Goal: Information Seeking & Learning: Understand process/instructions

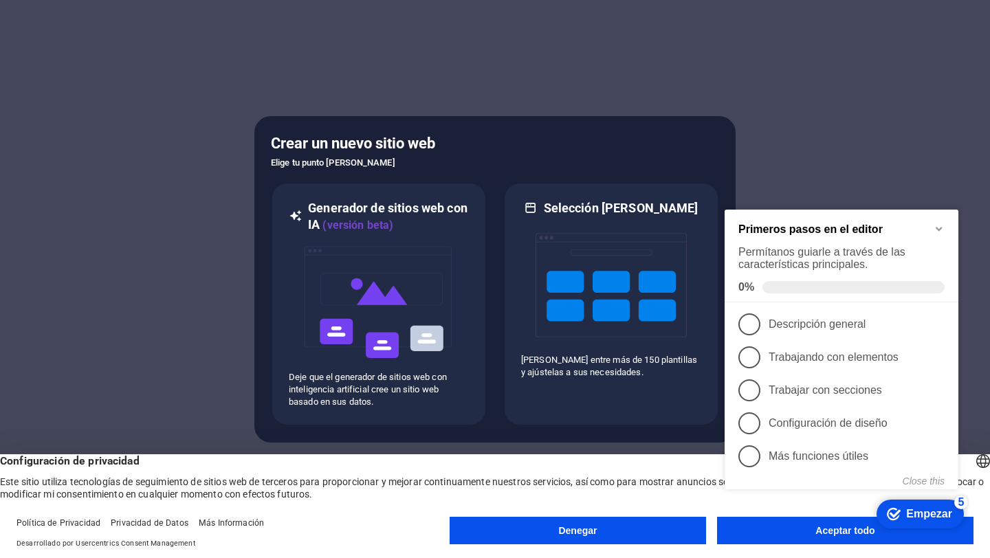
click at [780, 533] on div "checkmark Empezar 5 Primeros pasos en el editor Permítanos guiarle a través de …" at bounding box center [844, 363] width 250 height 341
click at [762, 539] on button "Aceptar todo" at bounding box center [845, 531] width 257 height 28
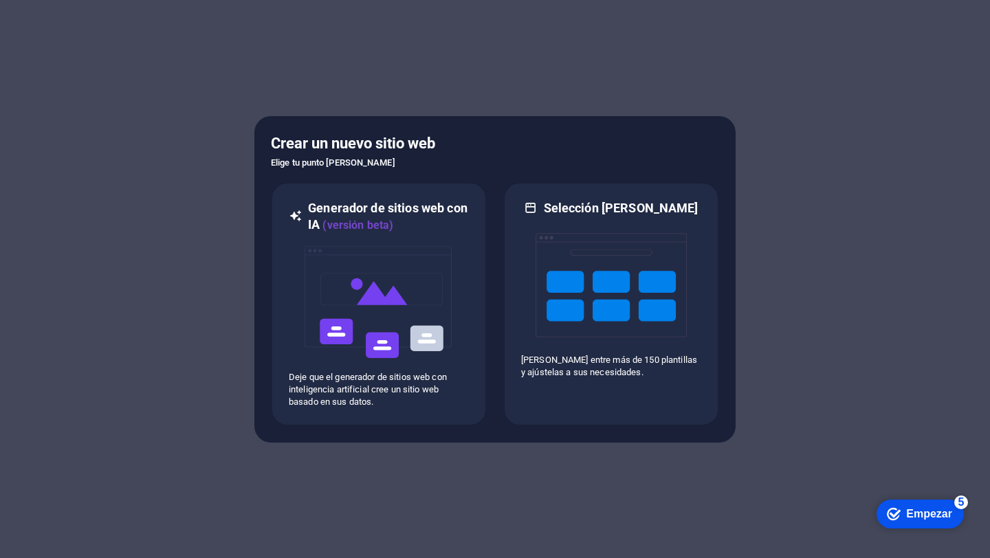
click at [917, 514] on font "Empezar" at bounding box center [929, 514] width 46 height 12
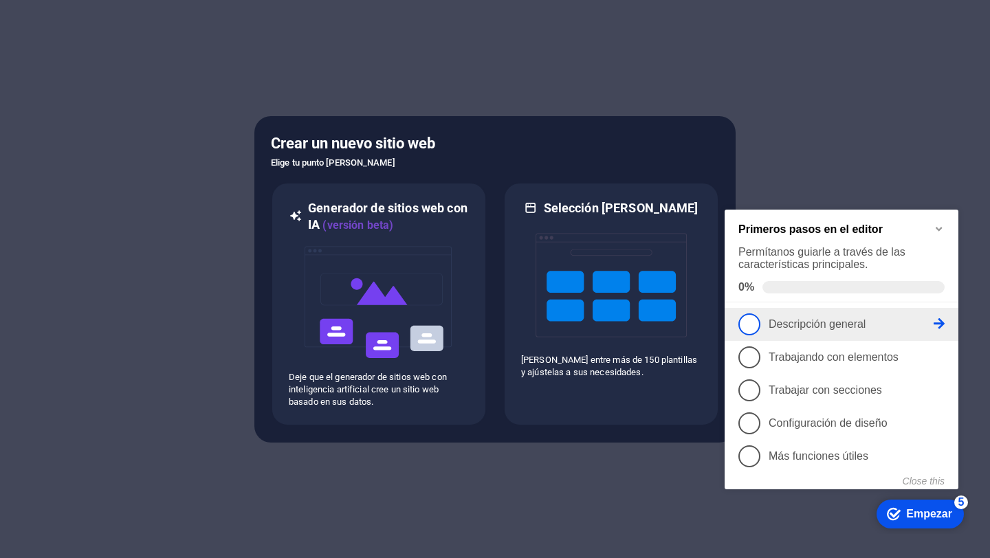
click at [752, 327] on span "1" at bounding box center [750, 325] width 22 height 22
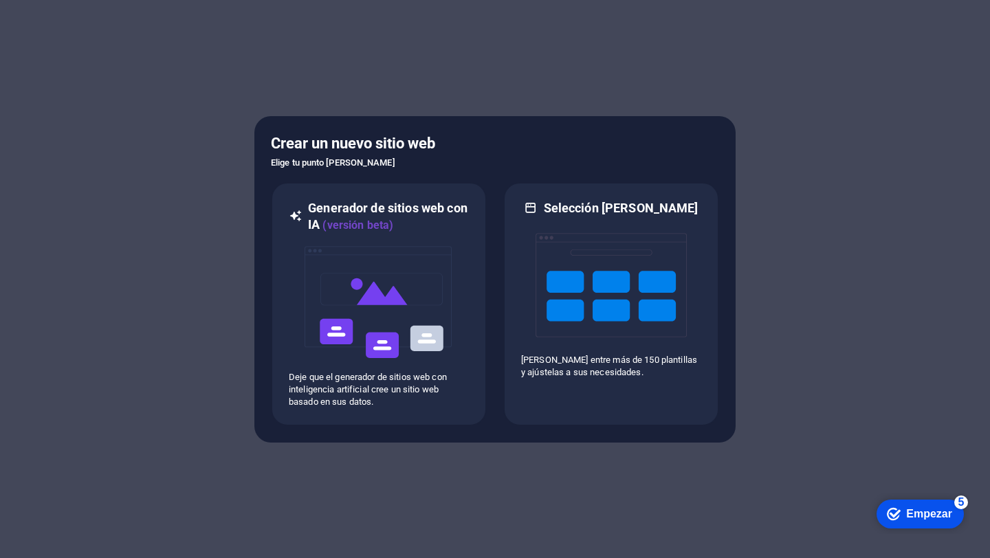
click at [911, 514] on font "Empezar" at bounding box center [929, 514] width 46 height 12
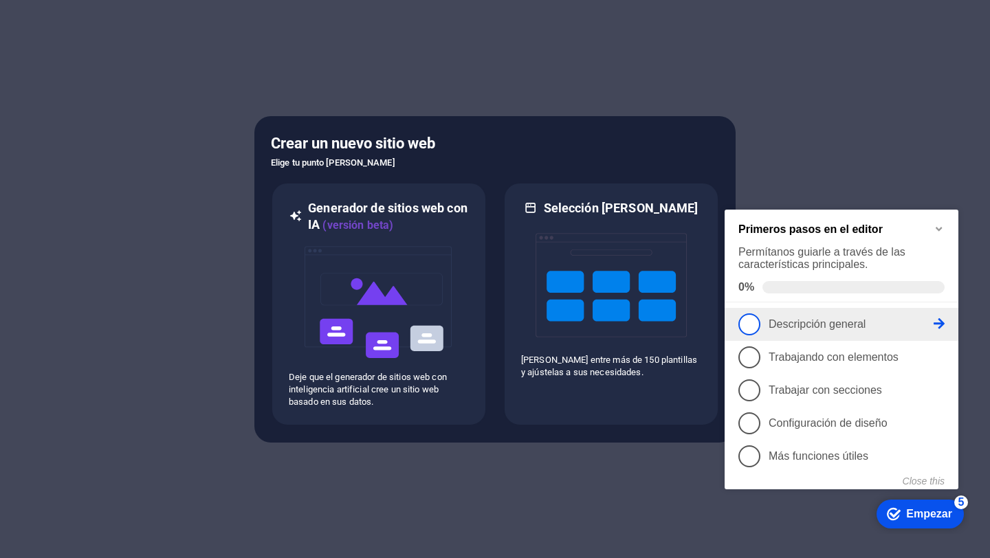
click at [943, 327] on icon at bounding box center [939, 323] width 11 height 11
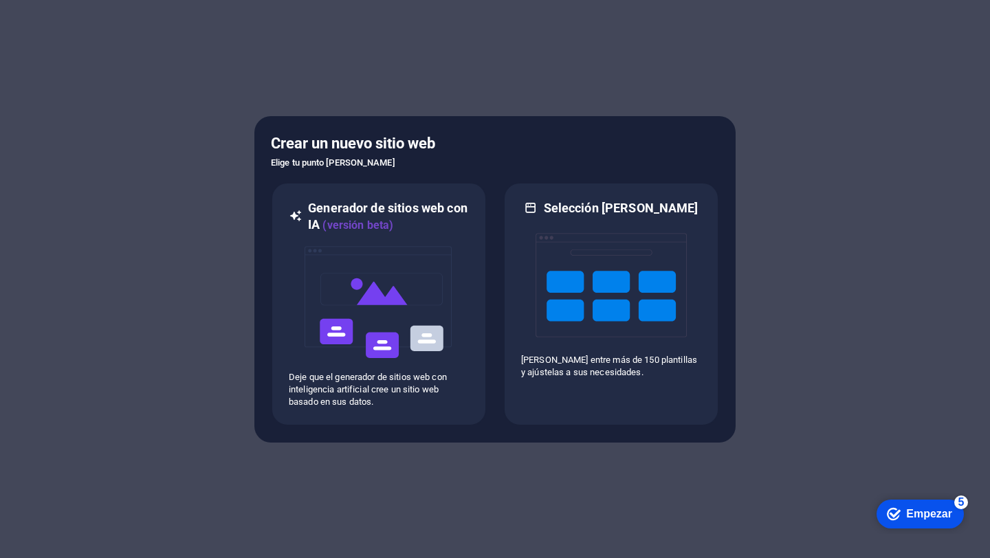
click at [930, 516] on font "Empezar" at bounding box center [929, 514] width 46 height 12
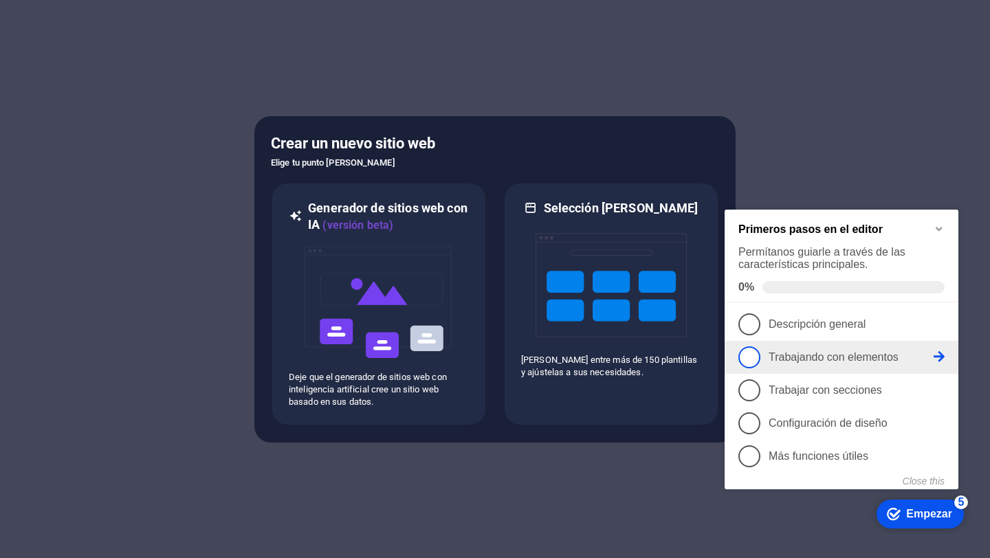
click at [935, 361] on link "2 Trabajando con elementos - incompleto" at bounding box center [842, 358] width 206 height 22
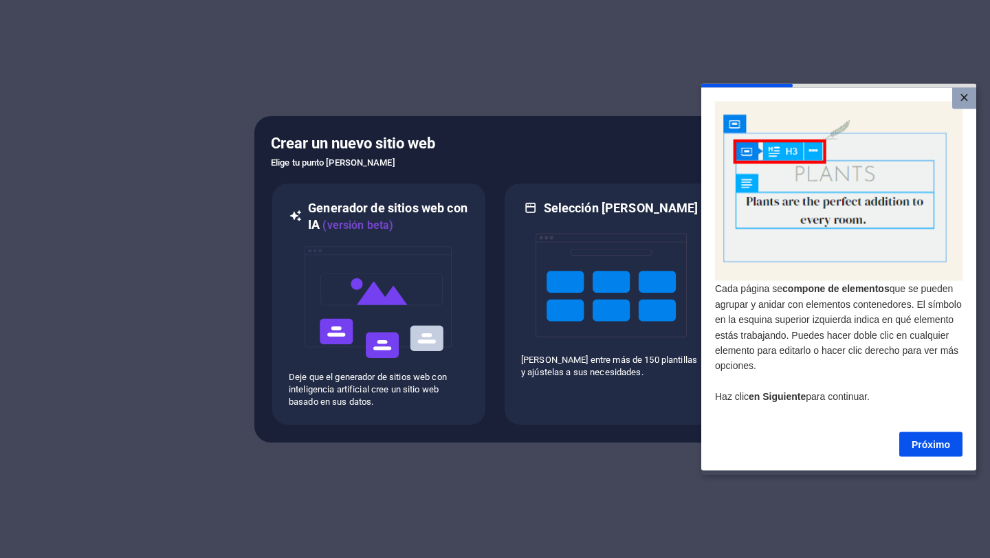
click at [968, 96] on font "×" at bounding box center [964, 97] width 9 height 18
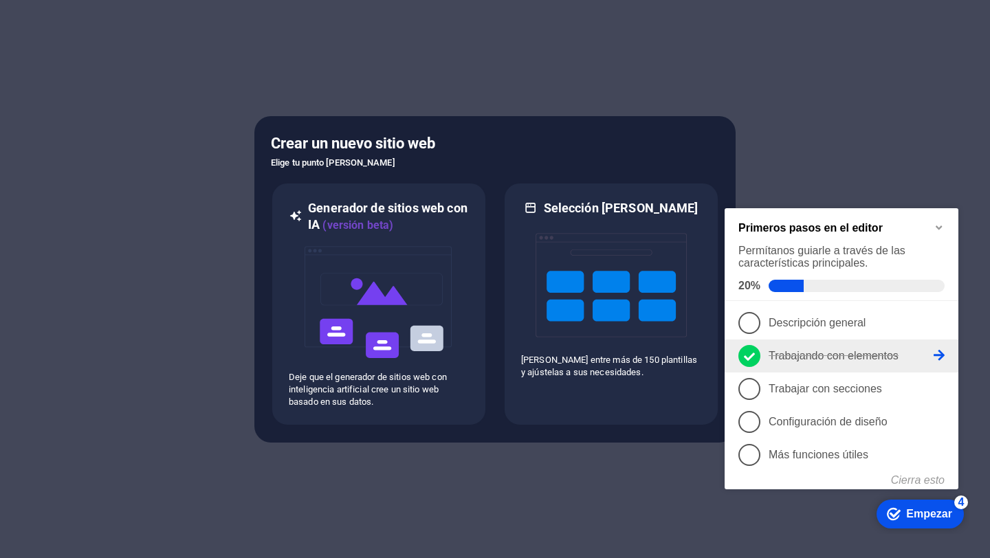
click at [748, 356] on icon at bounding box center [749, 357] width 11 height 21
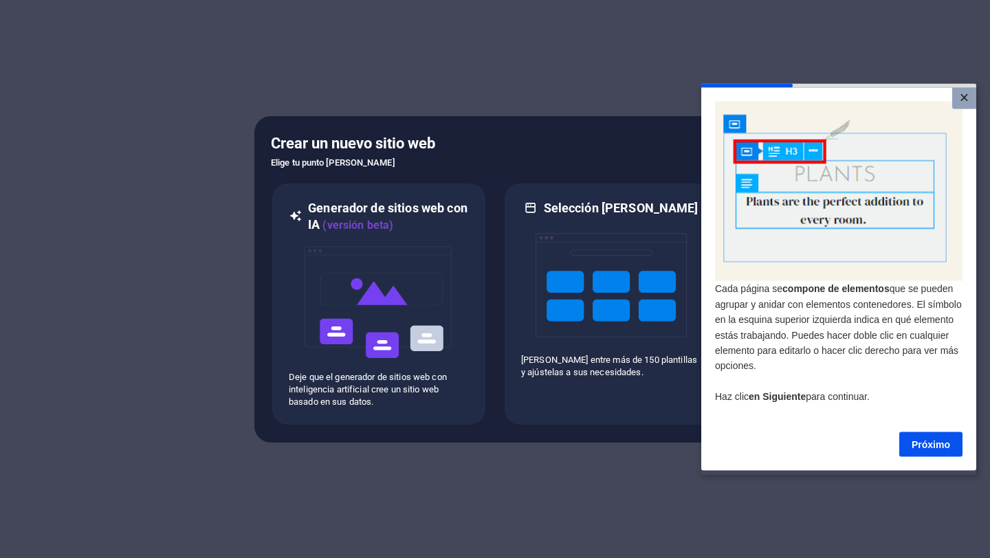
click at [959, 99] on link "×" at bounding box center [965, 97] width 24 height 21
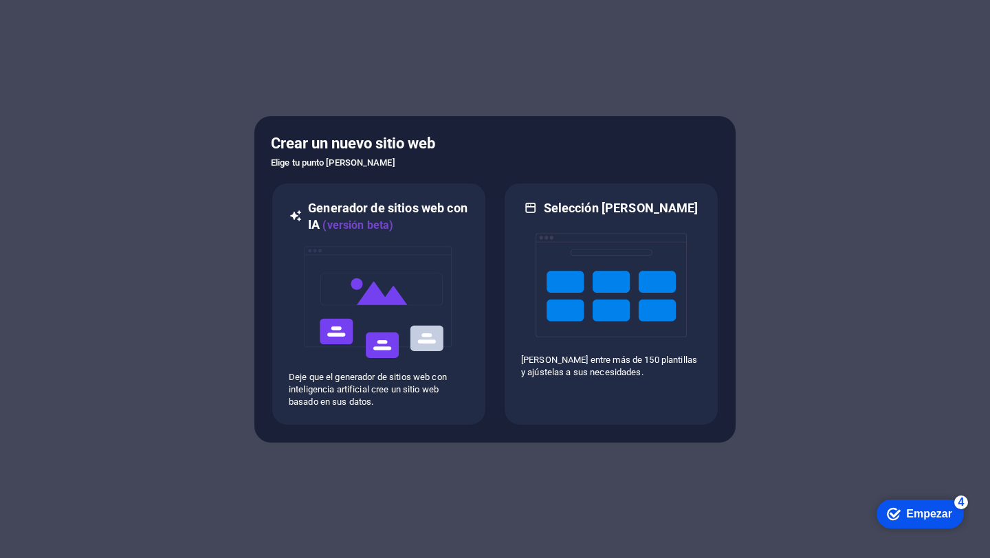
click at [923, 516] on font "Empezar" at bounding box center [929, 514] width 46 height 12
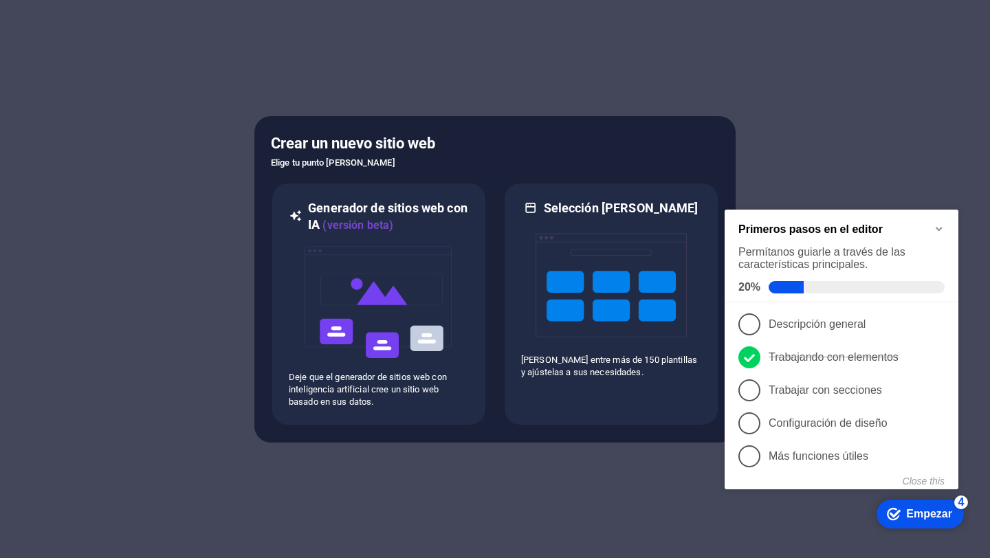
click at [908, 153] on div at bounding box center [495, 279] width 990 height 558
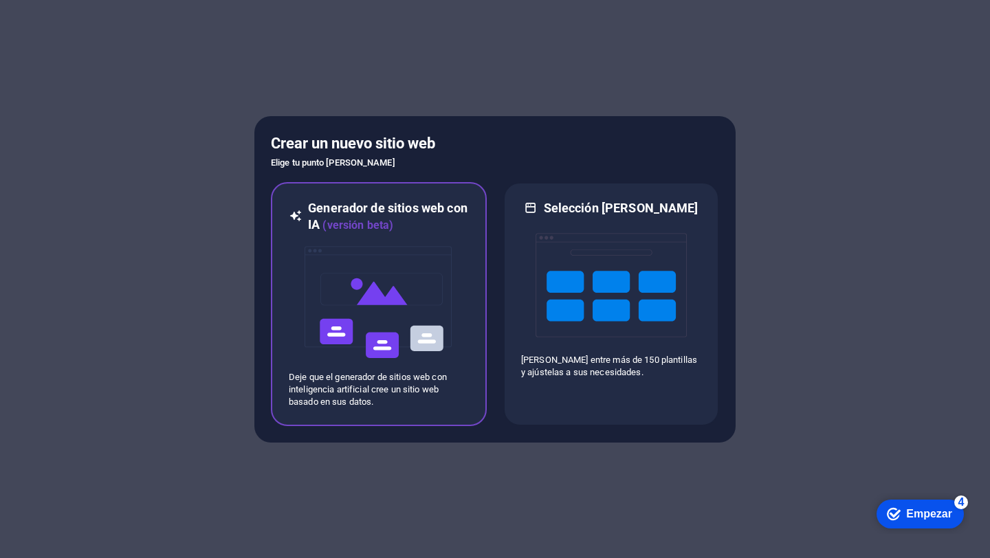
click at [350, 353] on img at bounding box center [378, 303] width 151 height 138
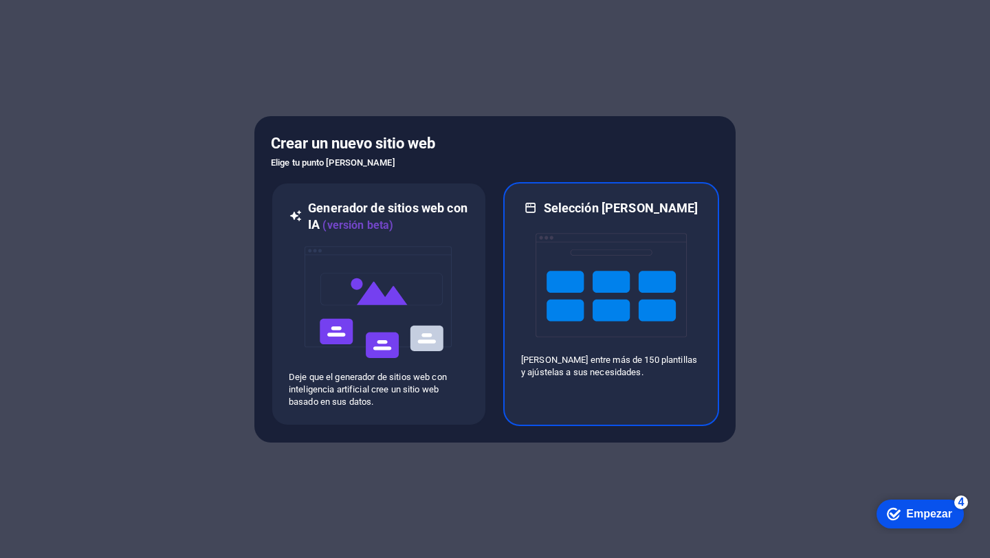
click at [641, 261] on img at bounding box center [611, 286] width 151 height 138
